Goal: Use online tool/utility: Utilize a website feature to perform a specific function

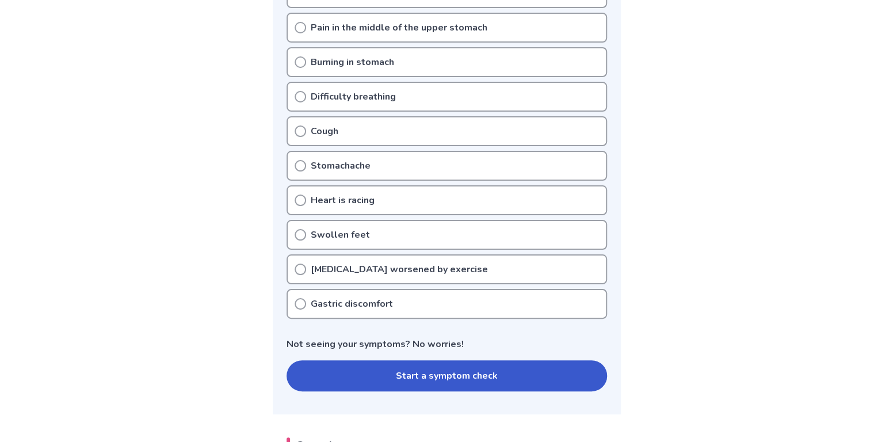
scroll to position [378, 0]
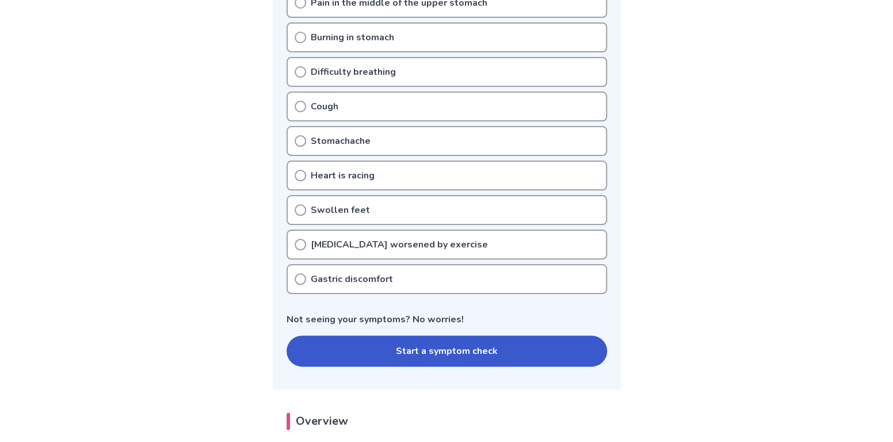
click at [299, 276] on icon at bounding box center [300, 279] width 12 height 12
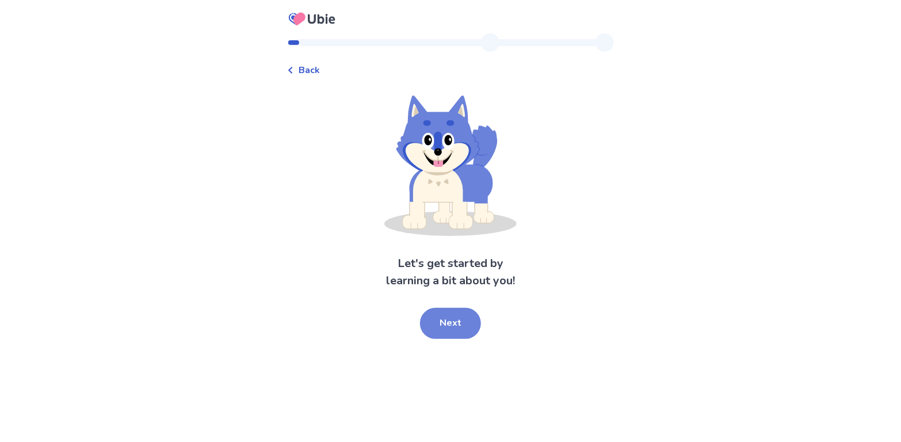
click at [457, 326] on button "Next" at bounding box center [450, 323] width 61 height 31
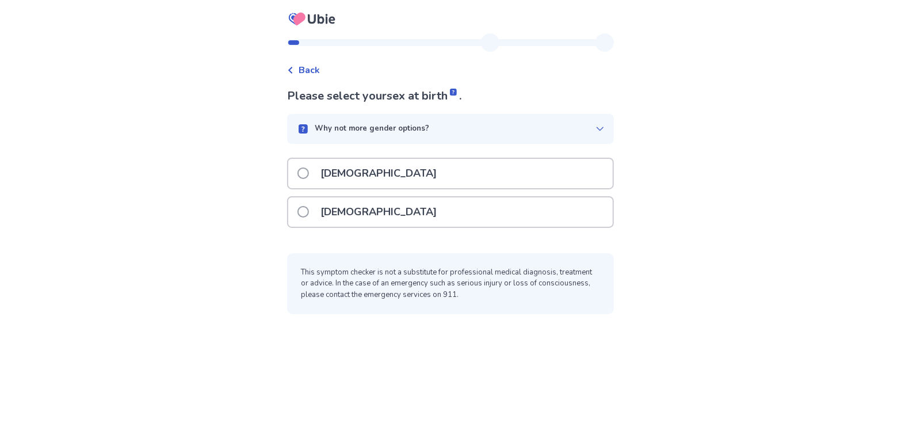
click at [309, 211] on span at bounding box center [303, 212] width 12 height 12
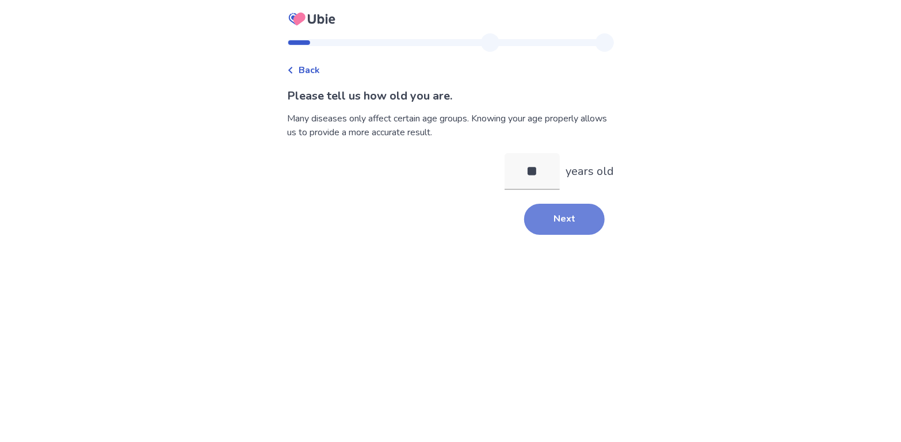
type input "**"
click at [568, 224] on button "Next" at bounding box center [564, 219] width 81 height 31
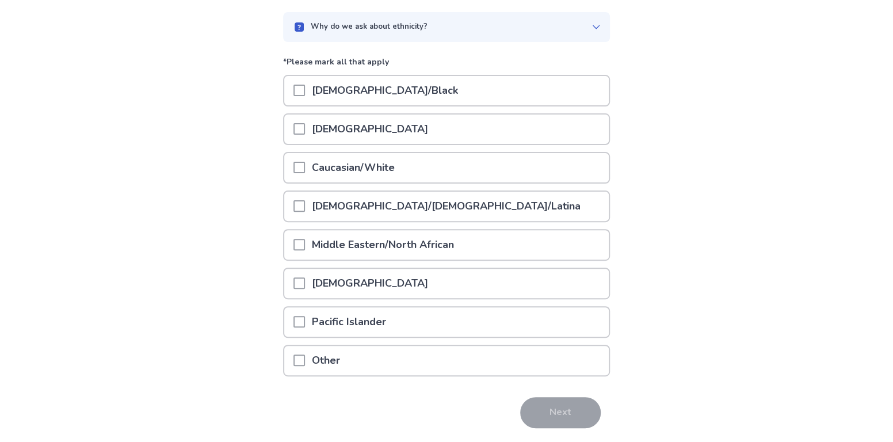
scroll to position [110, 0]
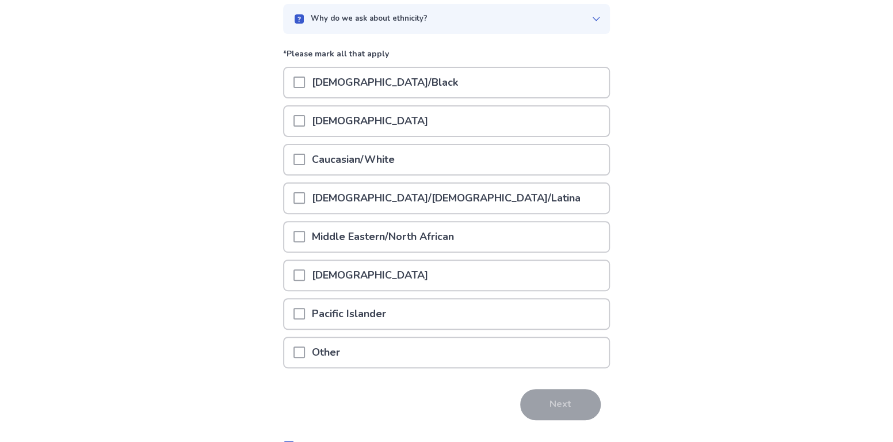
click at [304, 154] on span at bounding box center [299, 160] width 12 height 12
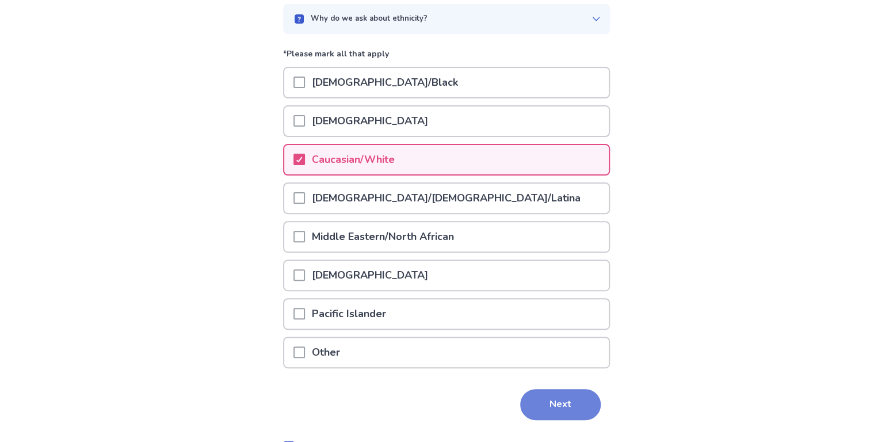
click at [567, 404] on button "Next" at bounding box center [560, 404] width 81 height 31
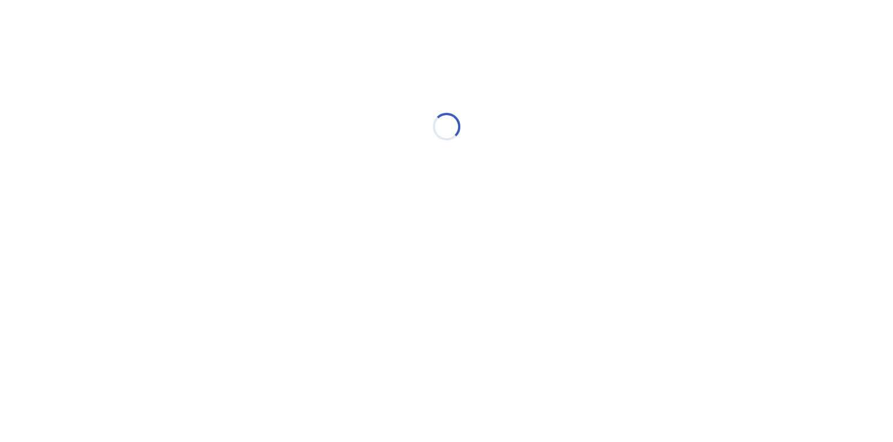
scroll to position [0, 0]
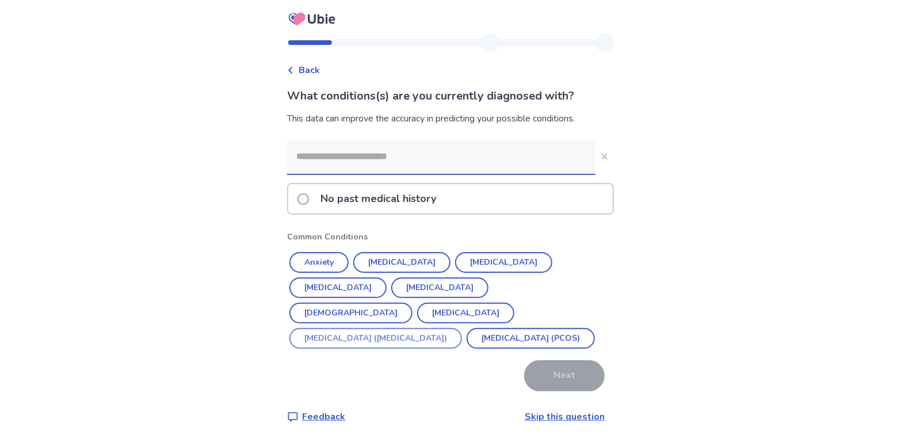
click at [363, 328] on button "Irritable Bowel Syndrome (IBS)" at bounding box center [375, 338] width 173 height 21
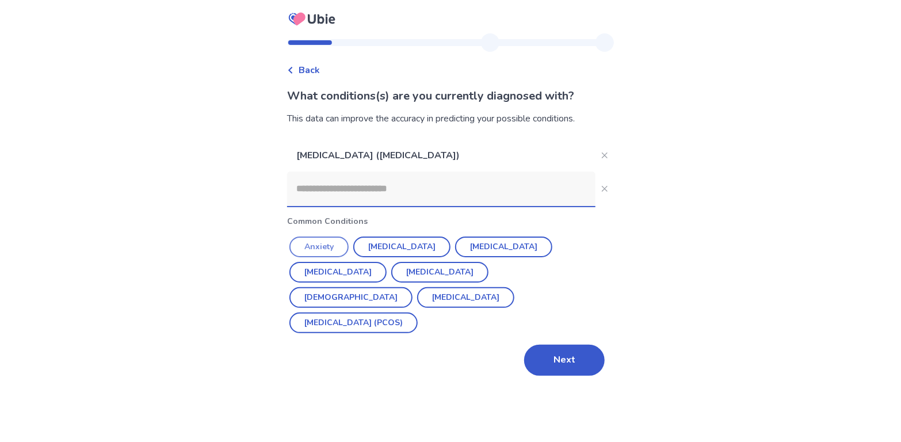
click at [324, 244] on button "Anxiety" at bounding box center [318, 246] width 59 height 21
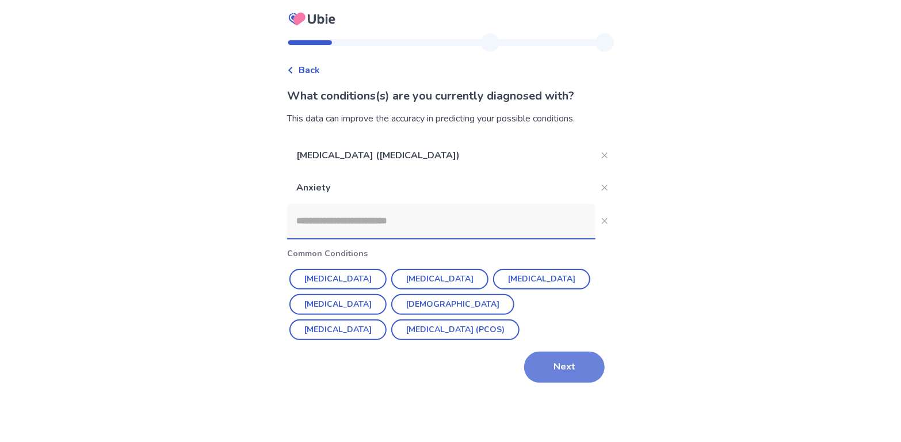
click at [562, 362] on button "Next" at bounding box center [564, 366] width 81 height 31
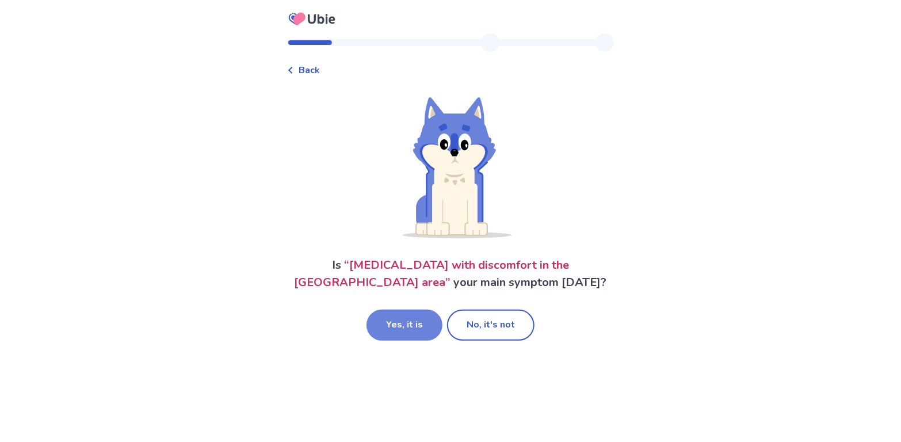
click at [403, 332] on button "Yes, it is" at bounding box center [404, 324] width 76 height 31
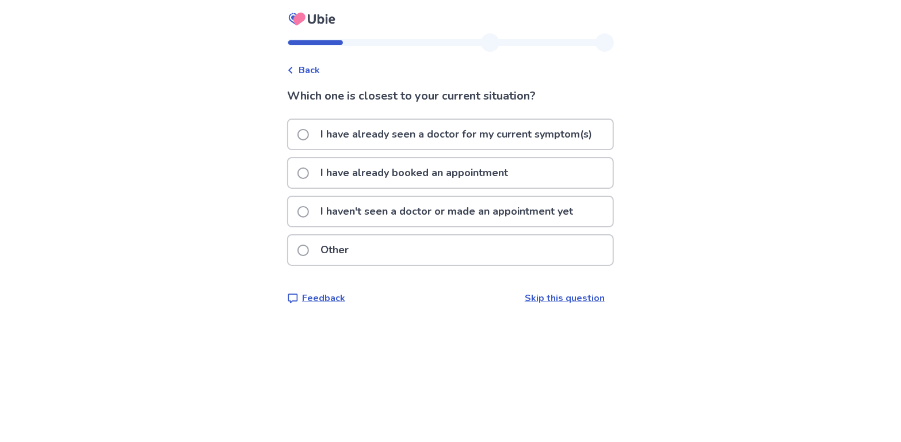
click at [309, 209] on span at bounding box center [303, 212] width 12 height 12
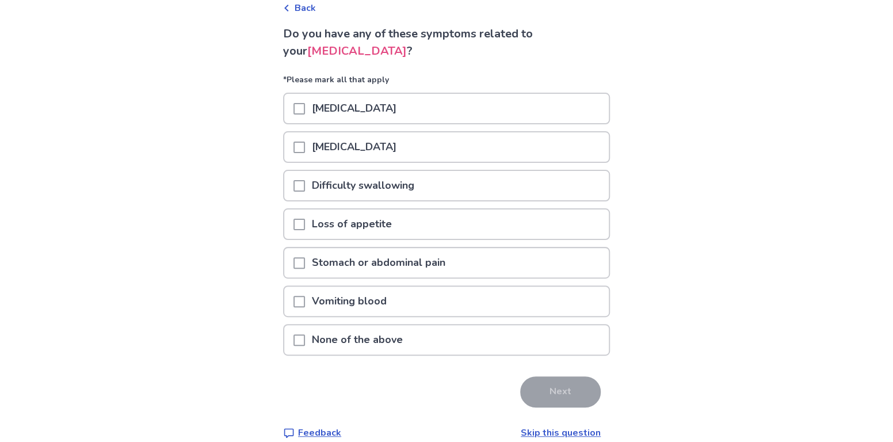
scroll to position [64, 0]
click at [305, 262] on span at bounding box center [299, 261] width 12 height 12
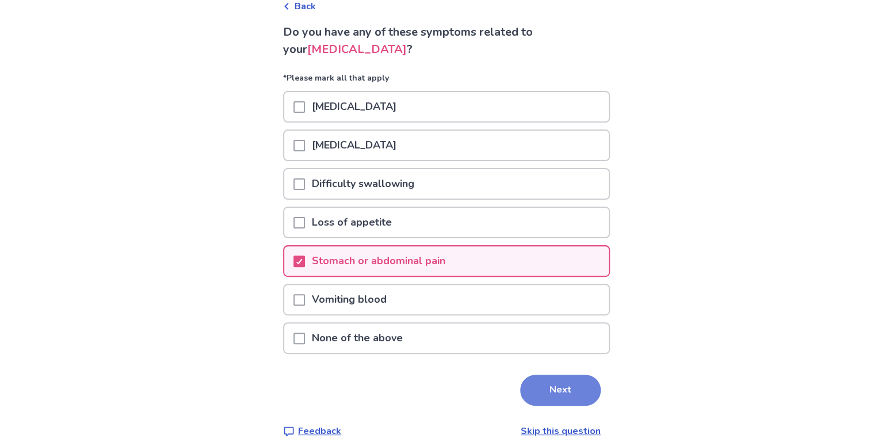
click at [551, 376] on button "Next" at bounding box center [560, 389] width 81 height 31
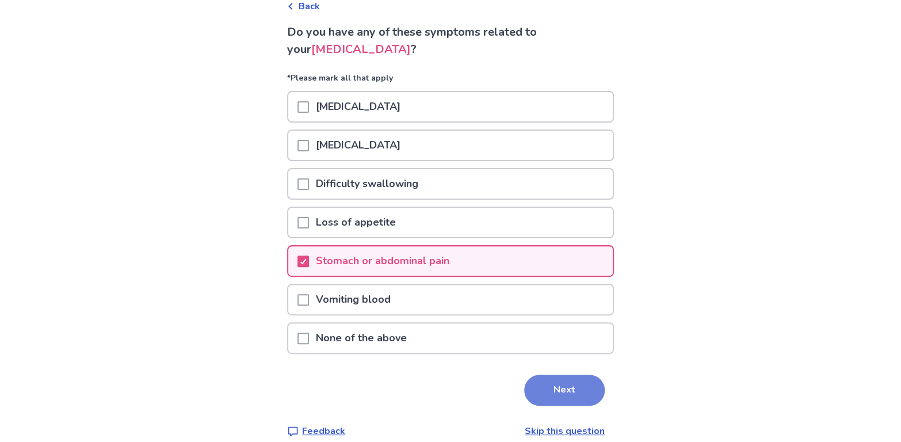
scroll to position [0, 0]
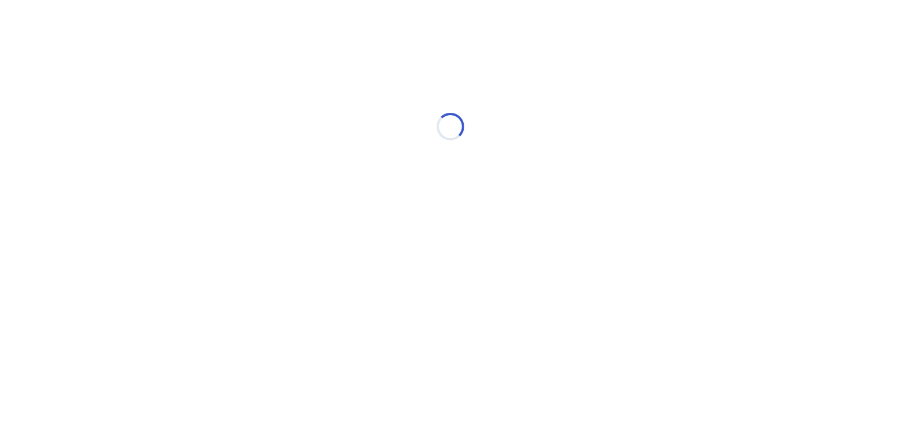
select select "*"
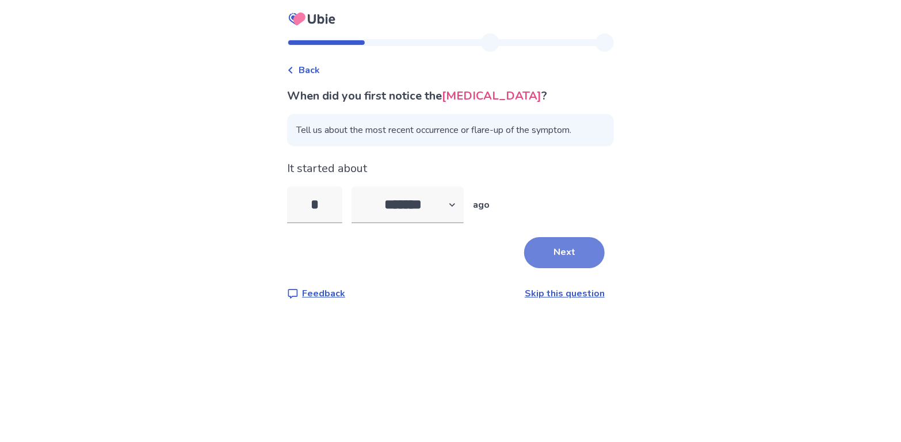
type input "*"
click at [560, 252] on button "Next" at bounding box center [564, 252] width 81 height 31
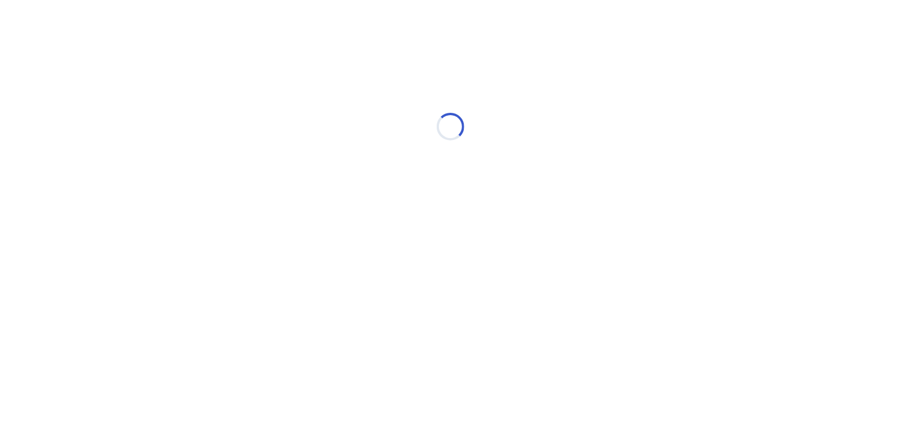
select select "*"
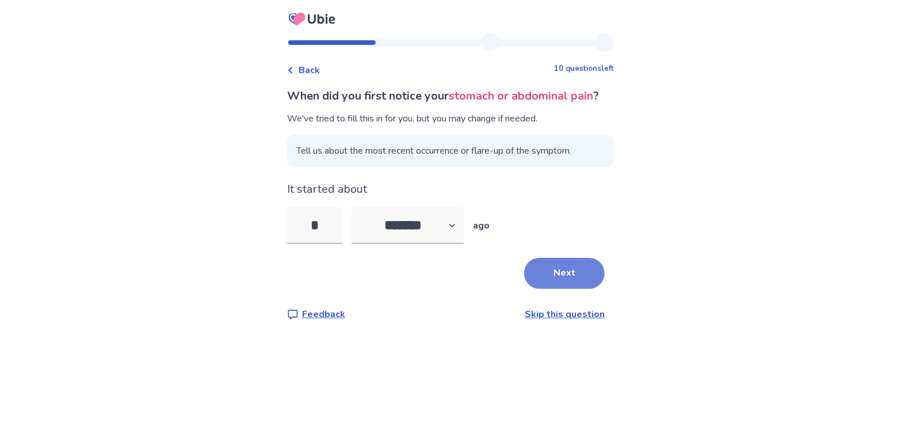
click at [570, 288] on button "Next" at bounding box center [564, 273] width 81 height 31
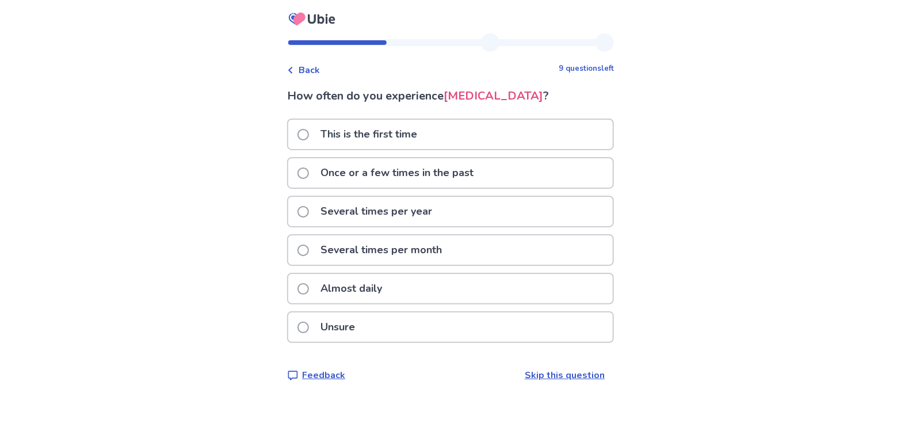
click at [309, 209] on span at bounding box center [303, 212] width 12 height 12
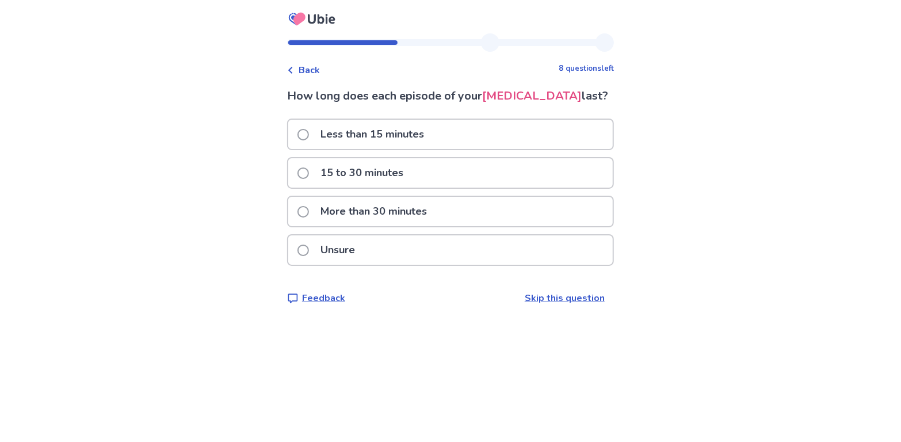
click at [309, 174] on span at bounding box center [303, 173] width 12 height 12
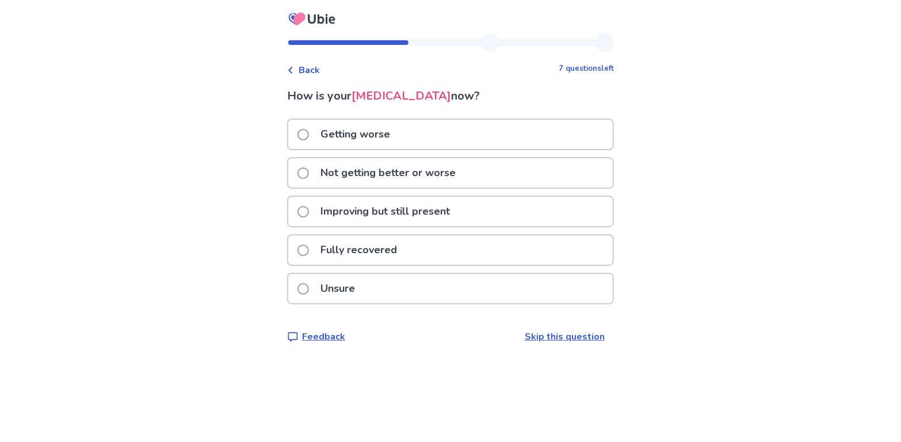
click at [308, 209] on span at bounding box center [303, 212] width 12 height 12
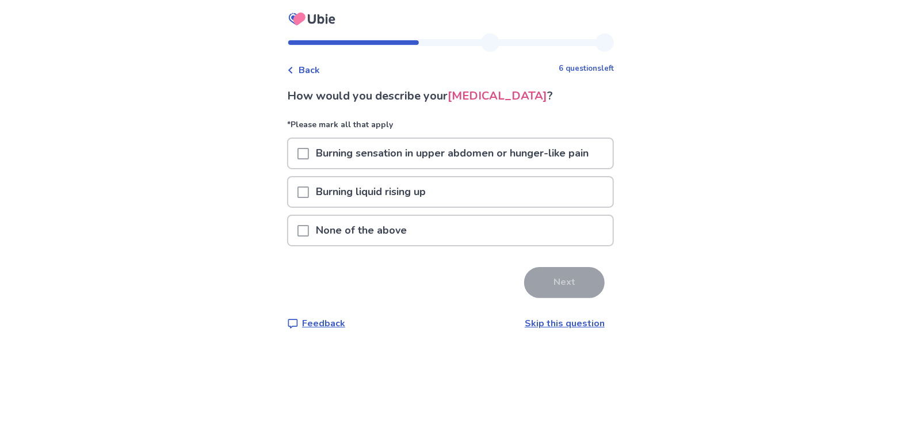
click at [309, 195] on span at bounding box center [303, 192] width 12 height 12
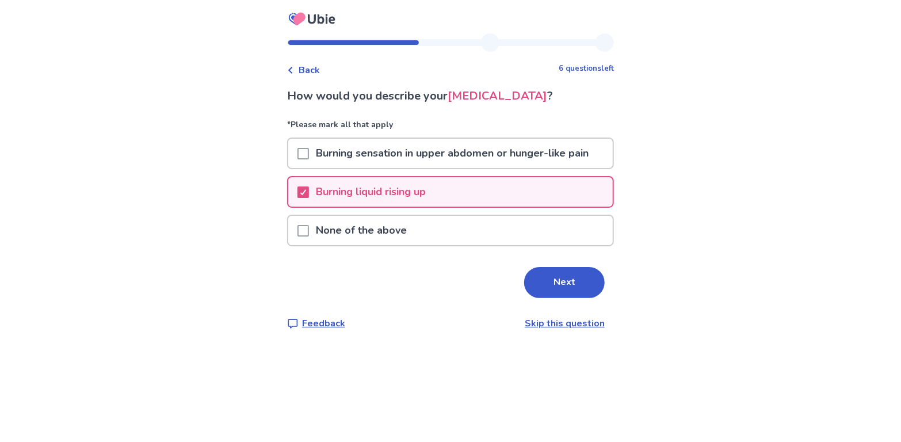
click at [309, 155] on span at bounding box center [303, 154] width 12 height 12
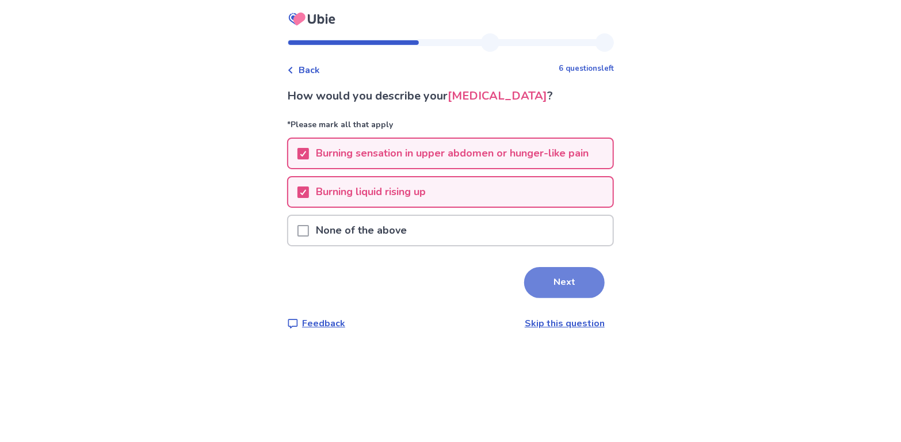
click at [562, 281] on button "Next" at bounding box center [564, 282] width 81 height 31
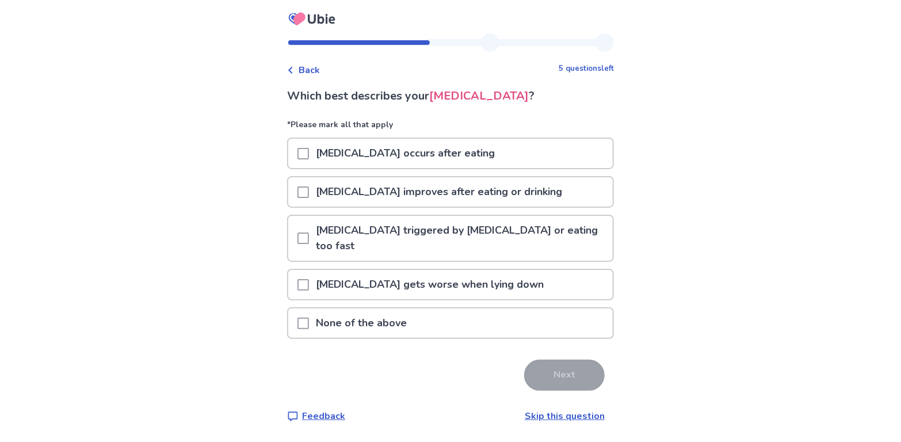
click at [307, 153] on span at bounding box center [303, 154] width 12 height 12
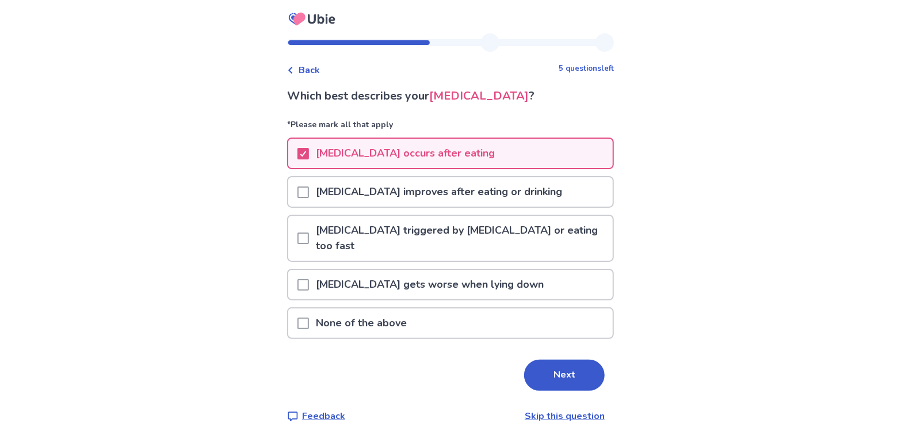
click at [306, 186] on span at bounding box center [303, 192] width 12 height 12
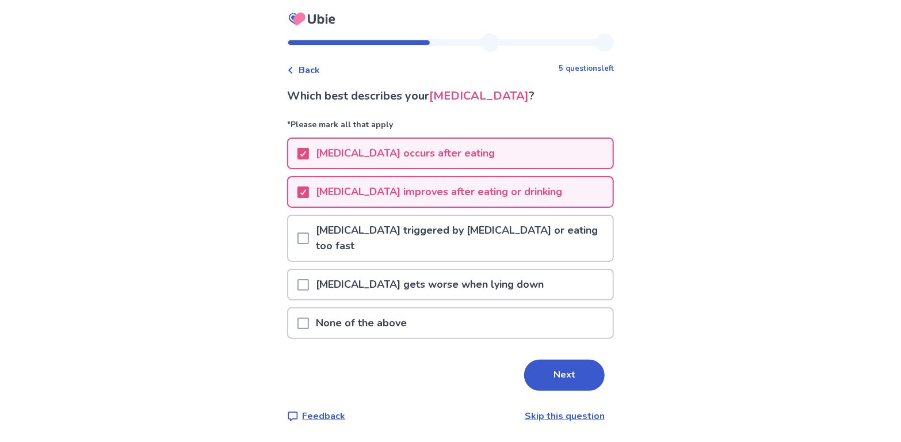
click at [308, 232] on span at bounding box center [303, 238] width 12 height 12
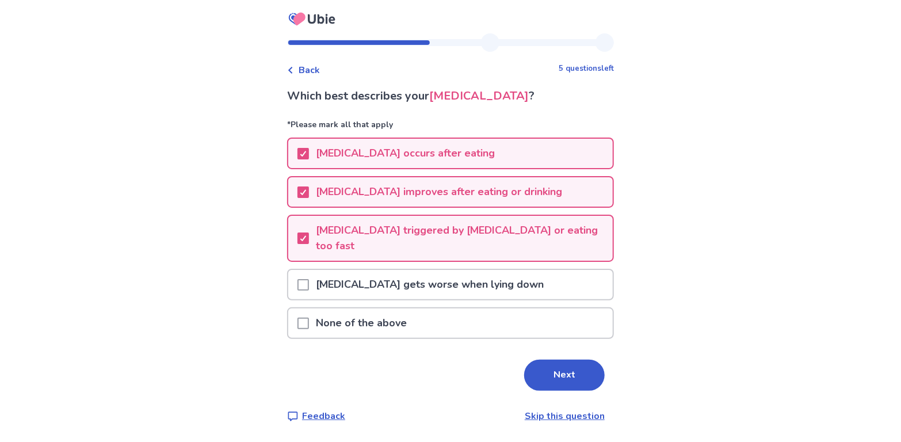
click at [308, 279] on span at bounding box center [303, 285] width 12 height 12
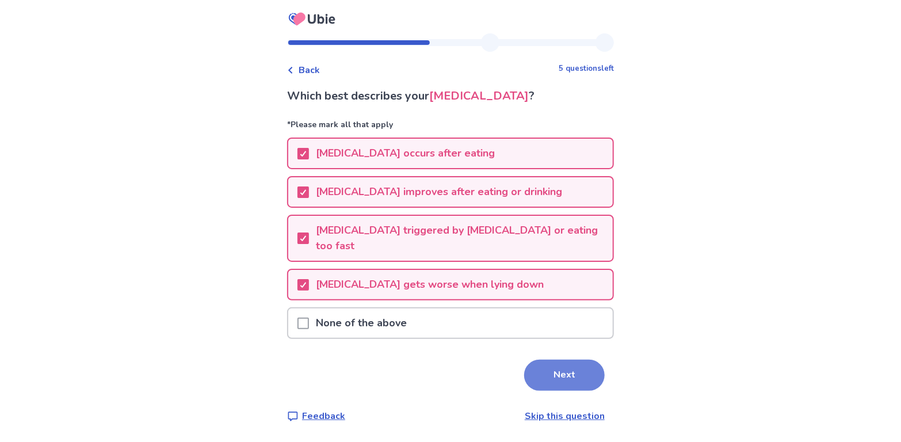
click at [543, 359] on button "Next" at bounding box center [564, 374] width 81 height 31
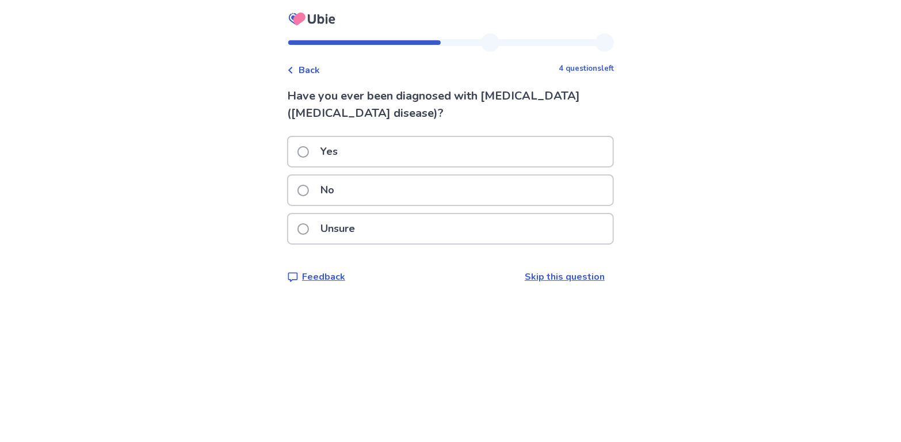
click at [307, 151] on span at bounding box center [303, 152] width 12 height 12
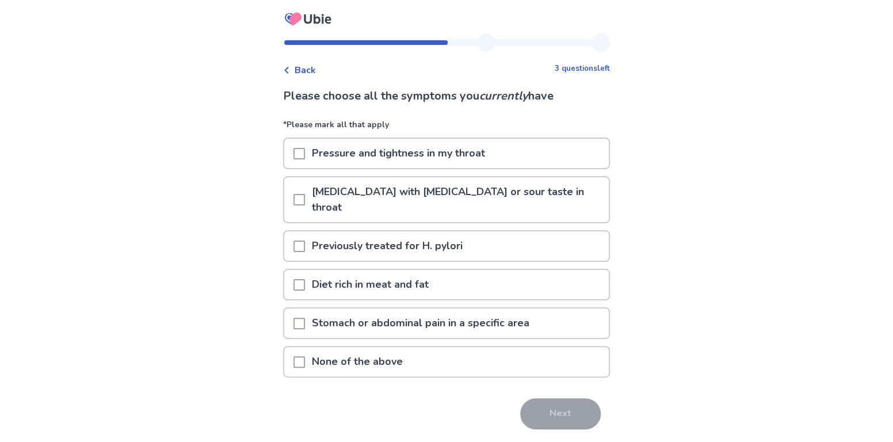
click at [301, 194] on span at bounding box center [299, 200] width 12 height 12
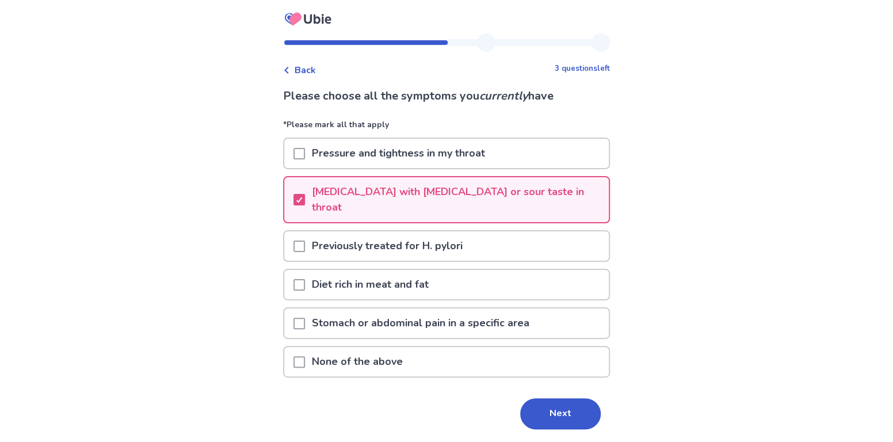
click at [304, 317] on span at bounding box center [299, 323] width 12 height 12
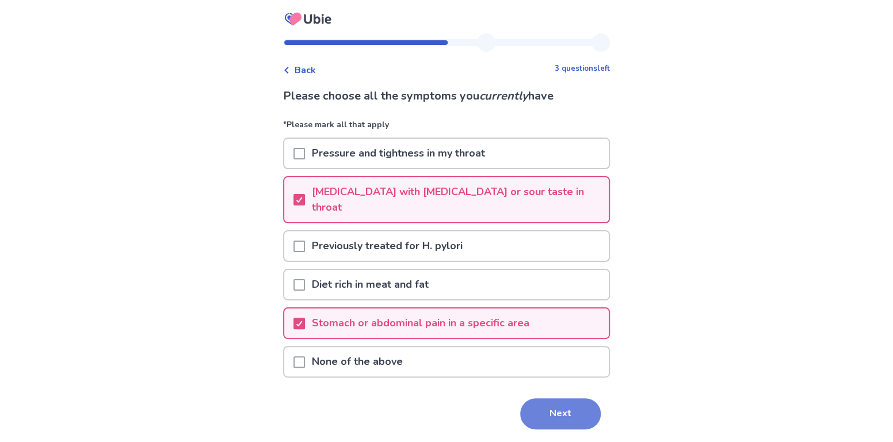
click at [563, 398] on button "Next" at bounding box center [560, 413] width 81 height 31
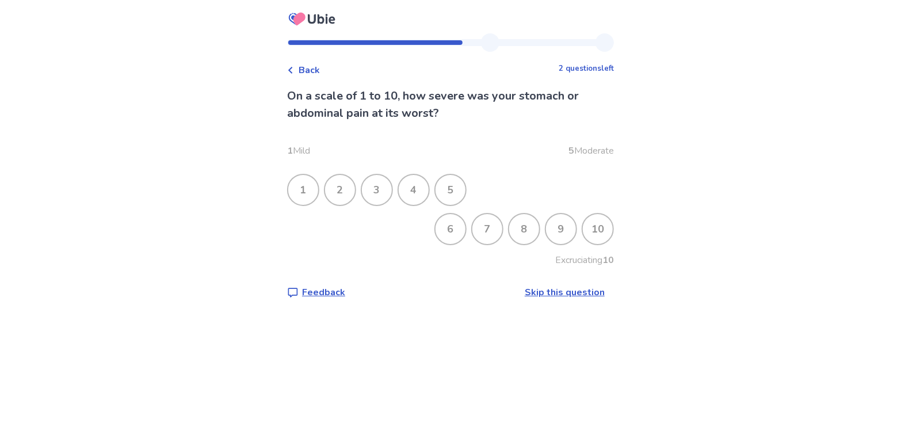
click at [455, 186] on div "5" at bounding box center [450, 190] width 30 height 30
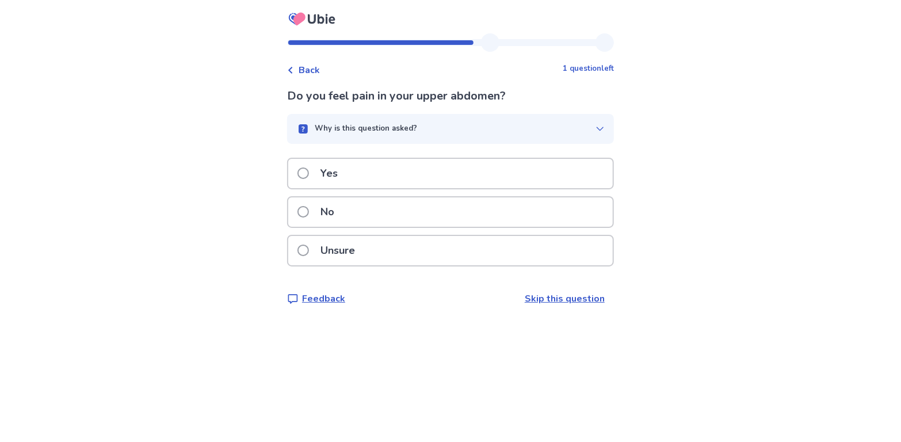
click at [309, 174] on span at bounding box center [303, 173] width 12 height 12
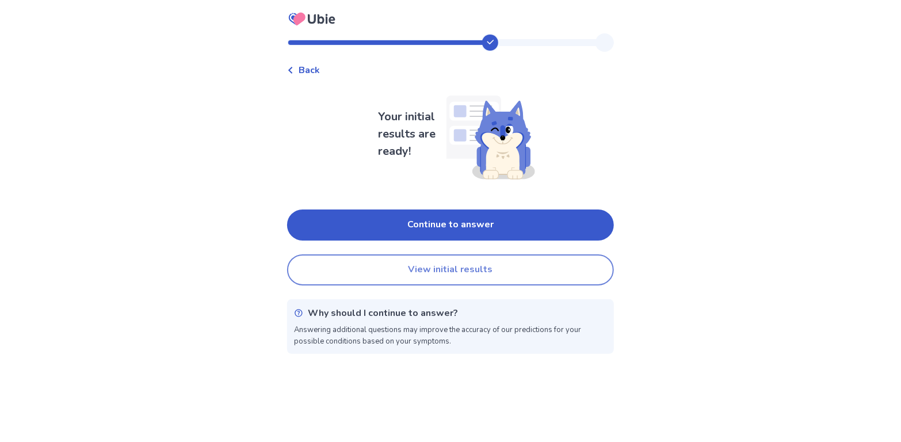
click at [460, 279] on button "View initial results" at bounding box center [450, 269] width 327 height 31
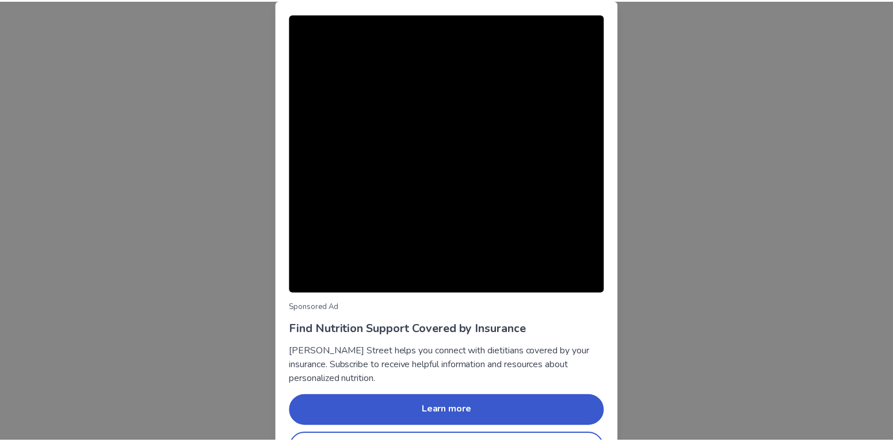
scroll to position [36, 0]
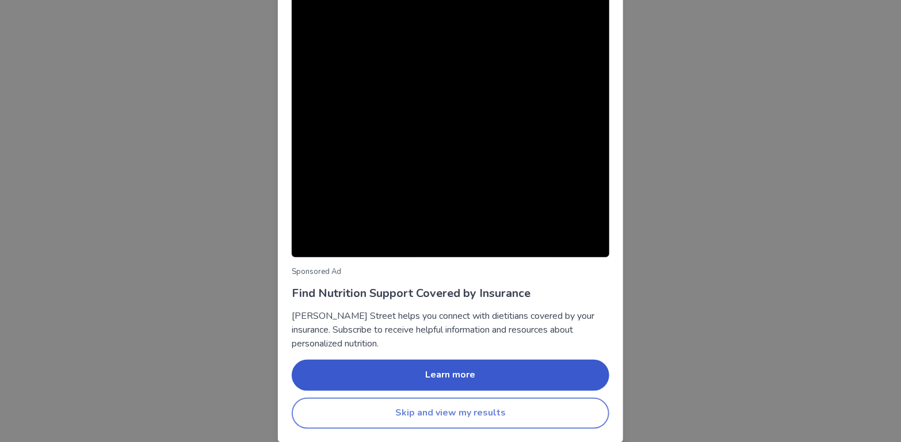
click at [430, 405] on button "Skip and view my results" at bounding box center [450, 412] width 317 height 31
